Goal: Task Accomplishment & Management: Manage account settings

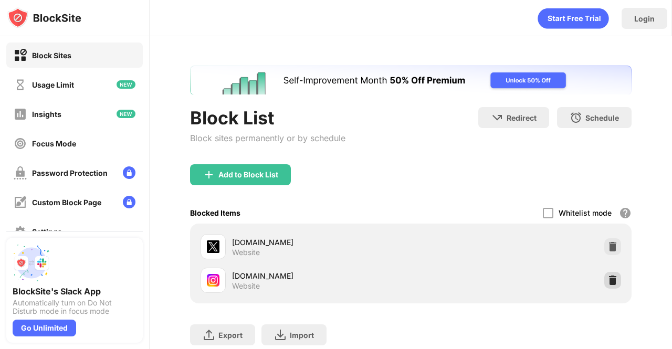
click at [607, 281] on img at bounding box center [612, 280] width 10 height 10
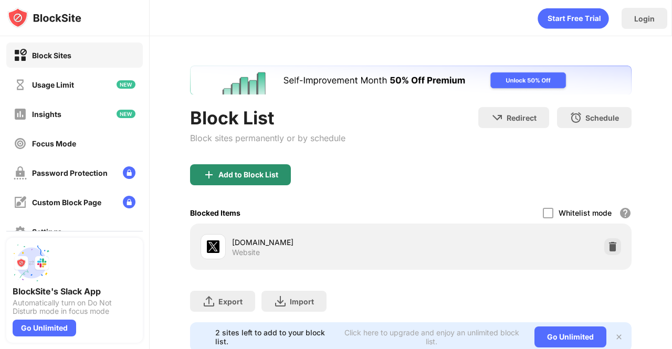
click at [249, 174] on div "Add to Block List" at bounding box center [248, 175] width 60 height 8
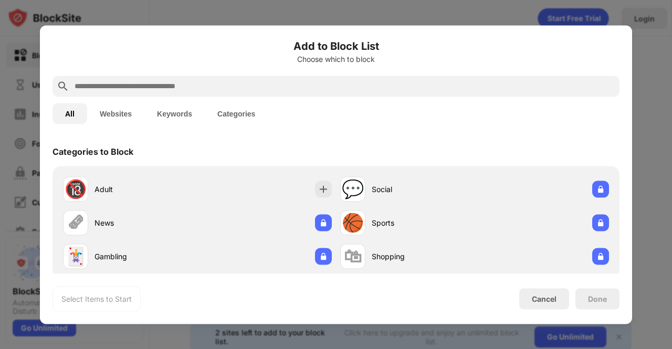
click at [282, 84] on input "text" at bounding box center [344, 86] width 542 height 13
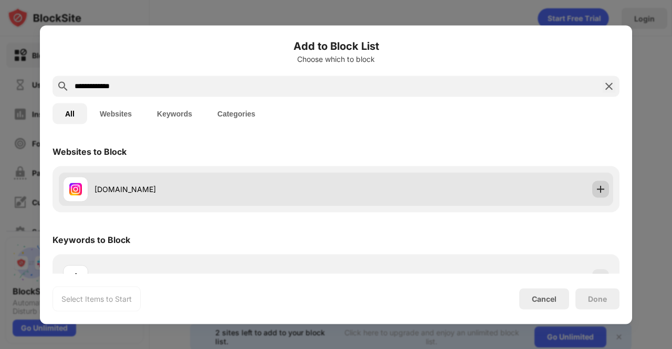
type input "**********"
click at [601, 189] on div "[DOMAIN_NAME]" at bounding box center [336, 189] width 554 height 34
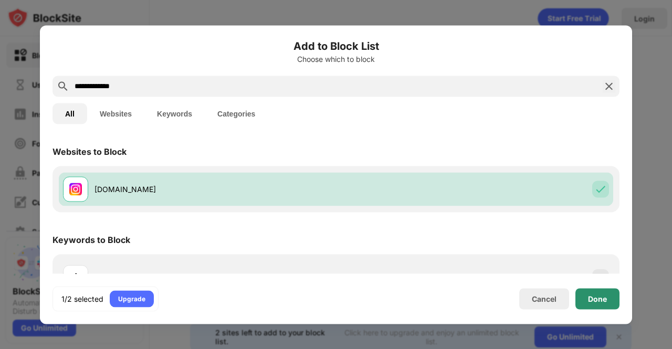
click at [595, 303] on div "Done" at bounding box center [597, 298] width 44 height 21
